Goal: Information Seeking & Learning: Understand process/instructions

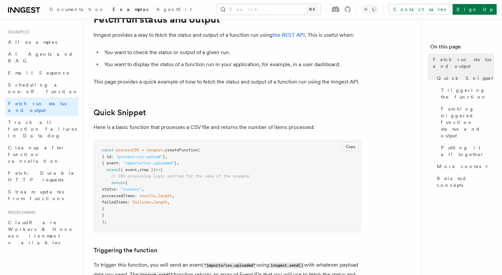
scroll to position [57, 0]
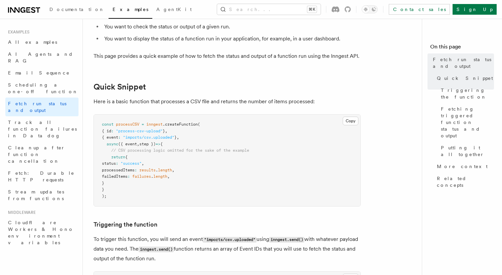
click at [195, 83] on h2 "Quick Snippet" at bounding box center [226, 86] width 267 height 9
click at [467, 105] on span "Fetching triggered function status and output" at bounding box center [467, 121] width 53 height 33
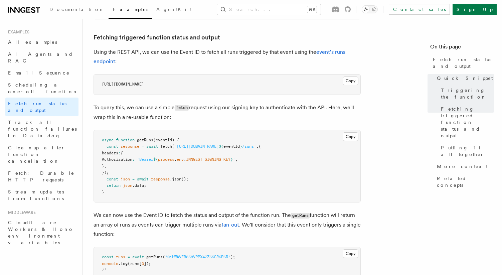
scroll to position [375, 0]
click at [211, 58] on p "Using the REST API, we can use the Event ID to fetch all runs triggered by that…" at bounding box center [226, 55] width 267 height 19
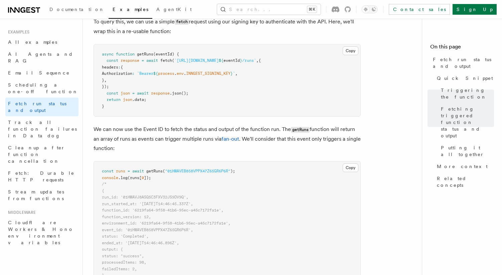
scroll to position [271, 0]
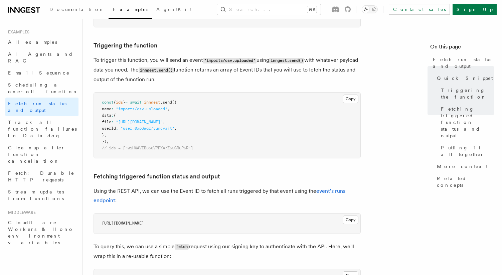
scroll to position [237, 0]
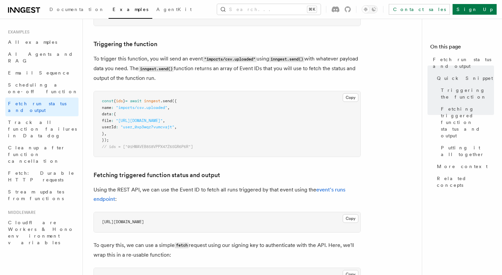
click at [236, 172] on h3 "Fetching triggered function status and output" at bounding box center [226, 174] width 267 height 9
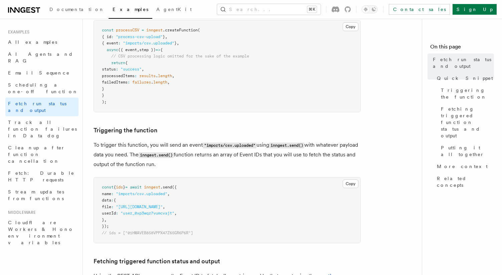
scroll to position [315, 0]
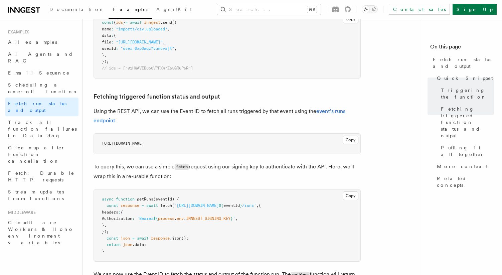
click at [333, 107] on p "Using the REST API, we can use the Event ID to fetch all runs triggered by that…" at bounding box center [226, 115] width 267 height 19
click at [332, 111] on link "event's runs endpoint" at bounding box center [219, 116] width 252 height 16
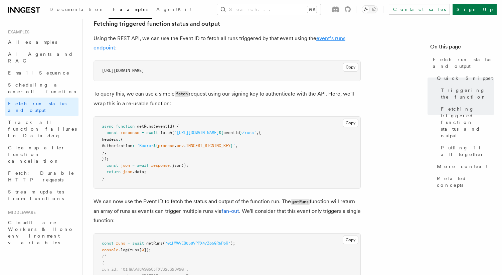
scroll to position [437, 0]
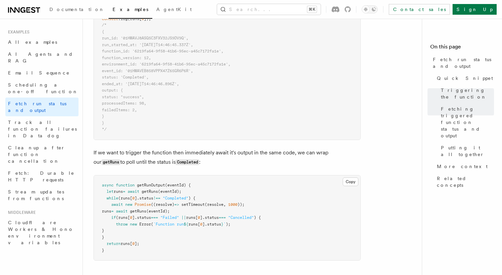
scroll to position [753, 0]
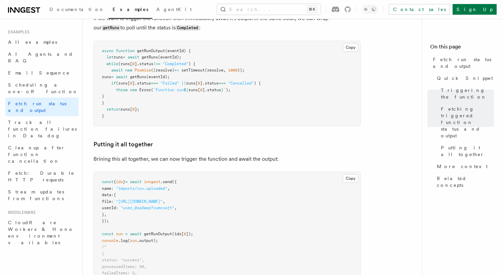
click at [265, 143] on h3 "Putting it all together" at bounding box center [226, 143] width 267 height 9
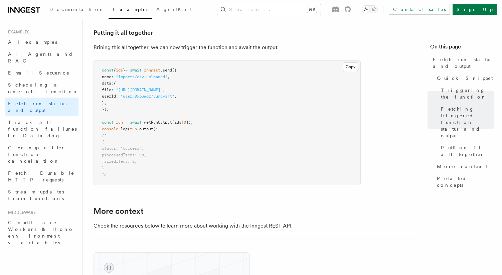
scroll to position [917, 0]
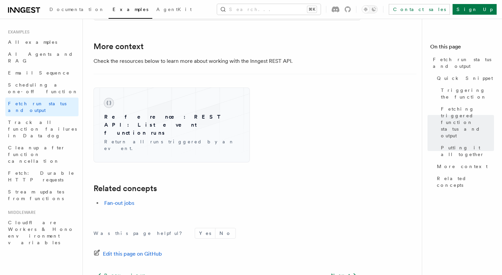
click at [301, 95] on div "Reference: REST API: List event function runs Return all runs triggered by an e…" at bounding box center [254, 118] width 323 height 88
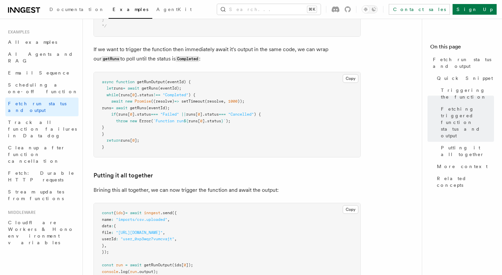
scroll to position [683, 0]
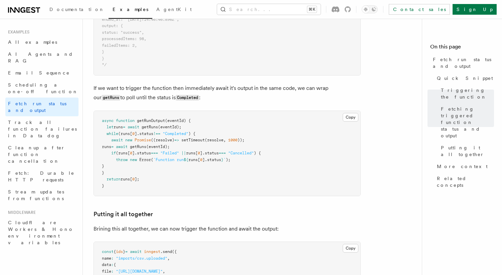
click at [287, 100] on p "If we want to trigger the function then immediately await it's output in the sa…" at bounding box center [226, 92] width 267 height 19
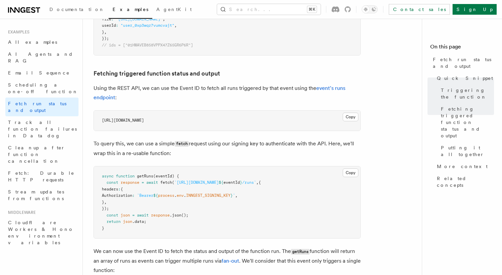
scroll to position [337, 0]
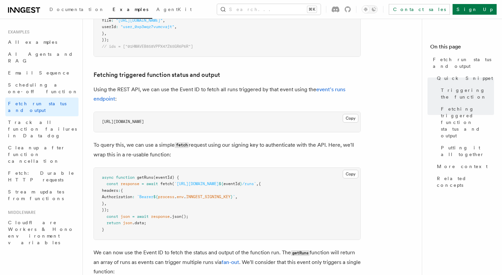
click at [226, 92] on p "Using the REST API, we can use the Event ID to fetch all runs triggered by that…" at bounding box center [226, 94] width 267 height 19
click at [226, 94] on p "Using the REST API, we can use the Event ID to fetch all runs triggered by that…" at bounding box center [226, 94] width 267 height 19
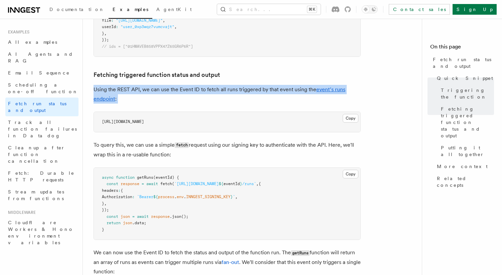
click at [226, 94] on p "Using the REST API, we can use the Event ID to fetch all runs triggered by that…" at bounding box center [226, 94] width 267 height 19
click at [226, 96] on p "Using the REST API, we can use the Event ID to fetch all runs triggered by that…" at bounding box center [226, 94] width 267 height 19
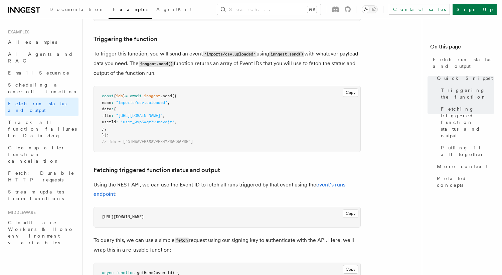
scroll to position [0, 0]
